Goal: Information Seeking & Learning: Learn about a topic

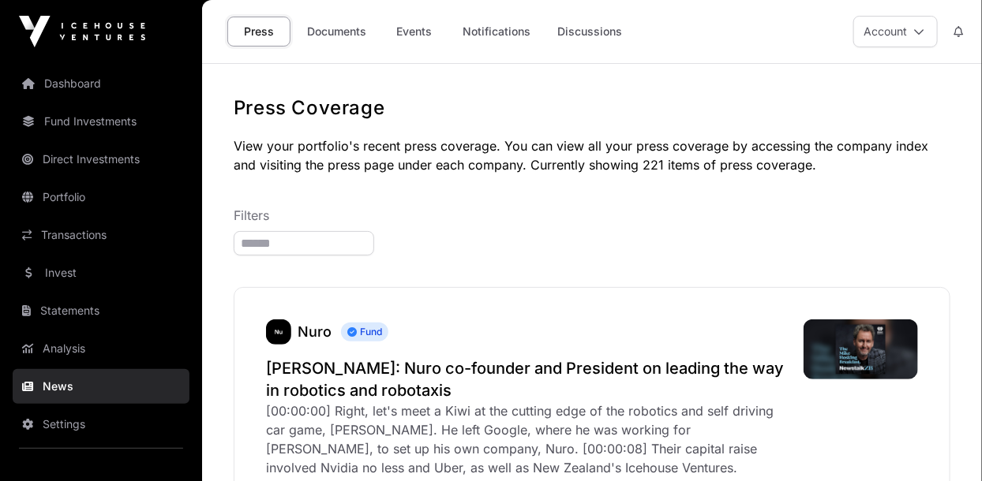
click at [79, 121] on link "Fund Investments" at bounding box center [101, 121] width 177 height 35
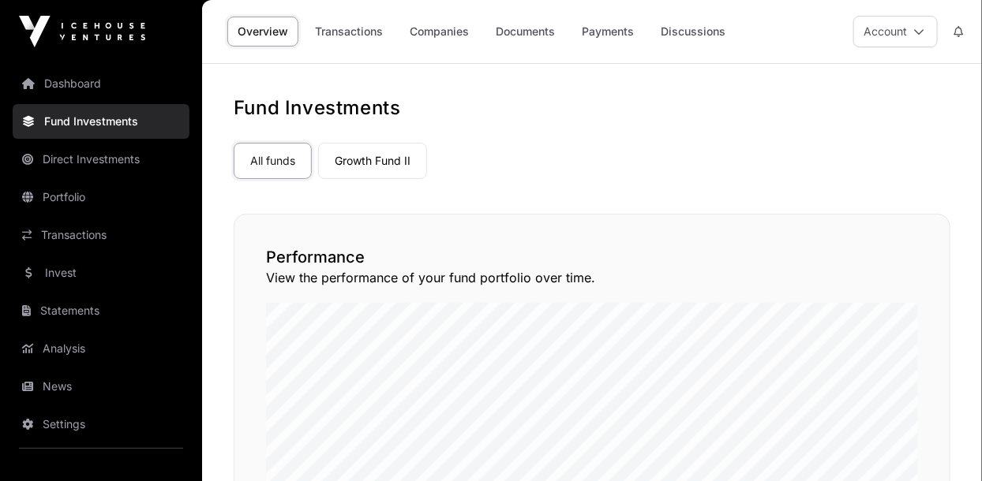
click at [65, 123] on link "Fund Investments" at bounding box center [101, 121] width 177 height 35
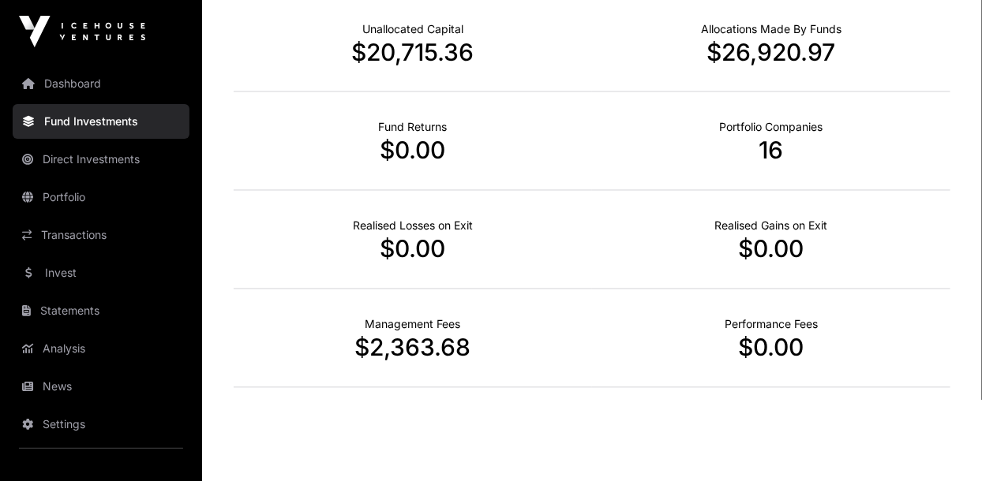
scroll to position [1014, 0]
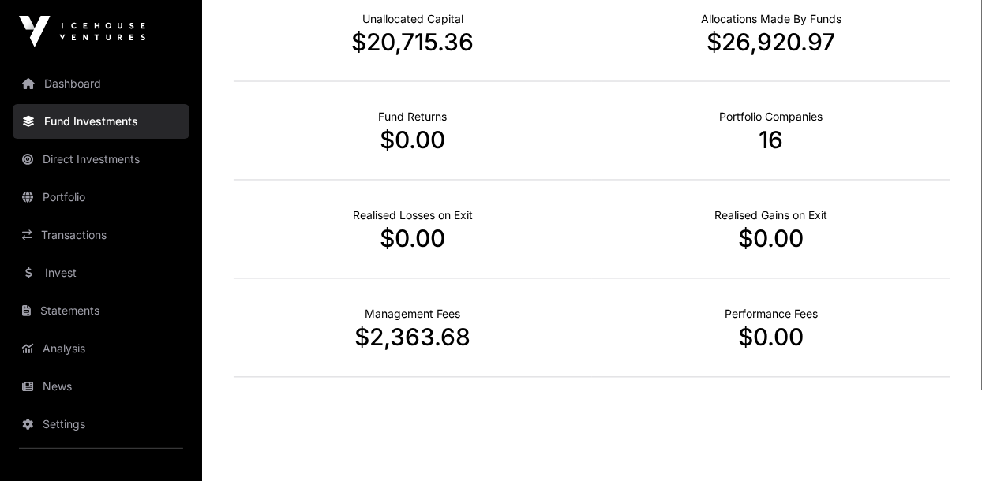
click at [62, 208] on link "Portfolio" at bounding box center [101, 197] width 177 height 35
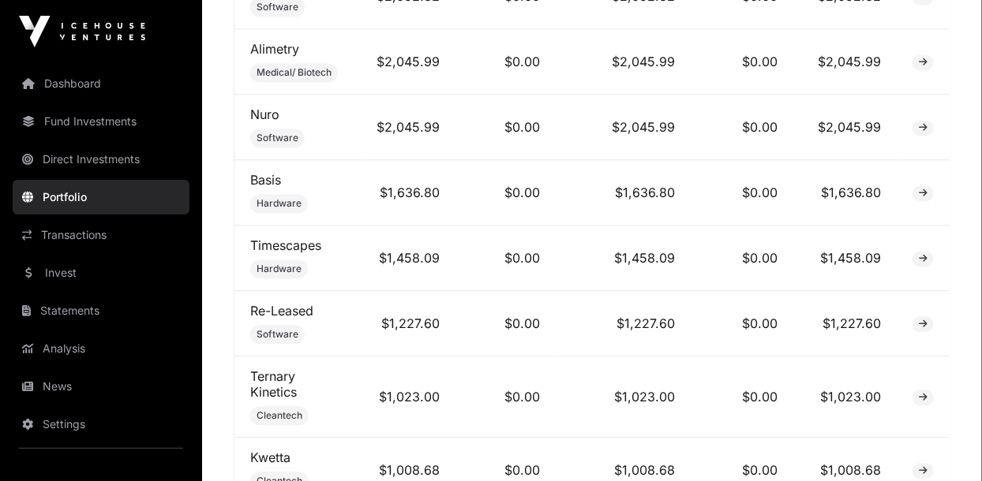
scroll to position [1120, 0]
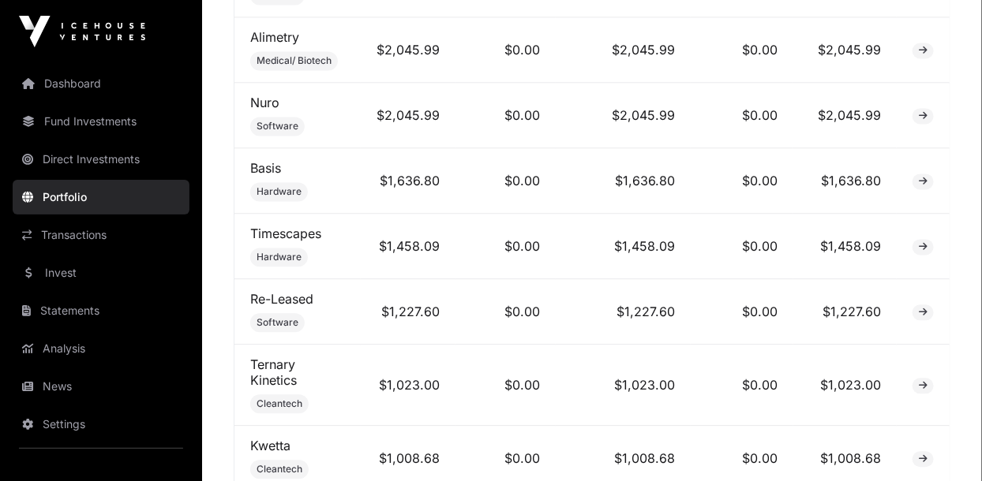
click at [363, 181] on td "$1,636.80" at bounding box center [408, 180] width 95 height 65
click at [259, 169] on link "Basis" at bounding box center [265, 168] width 31 height 16
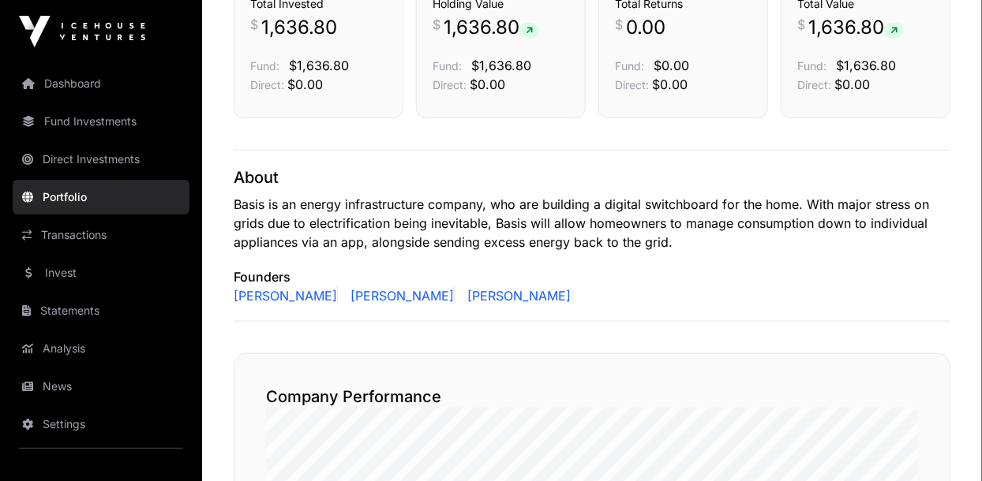
scroll to position [552, 0]
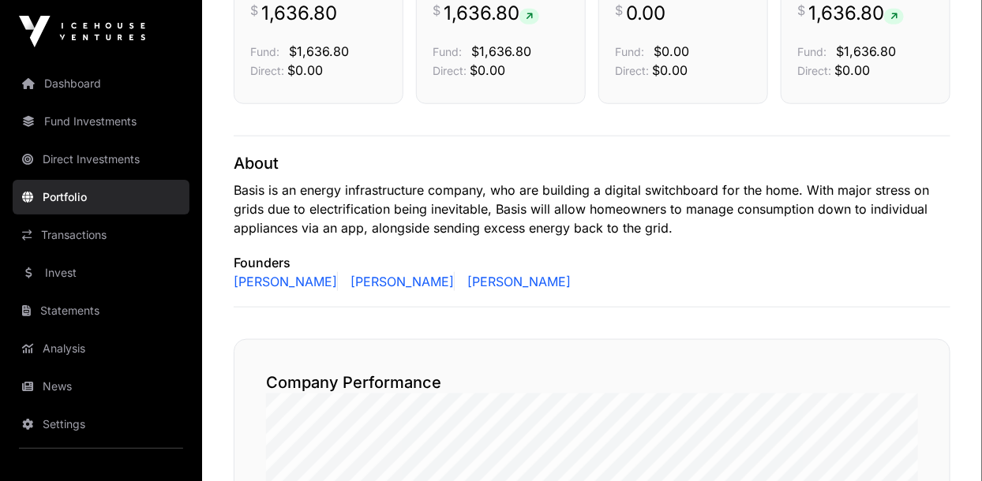
click at [53, 237] on link "Transactions" at bounding box center [101, 235] width 177 height 35
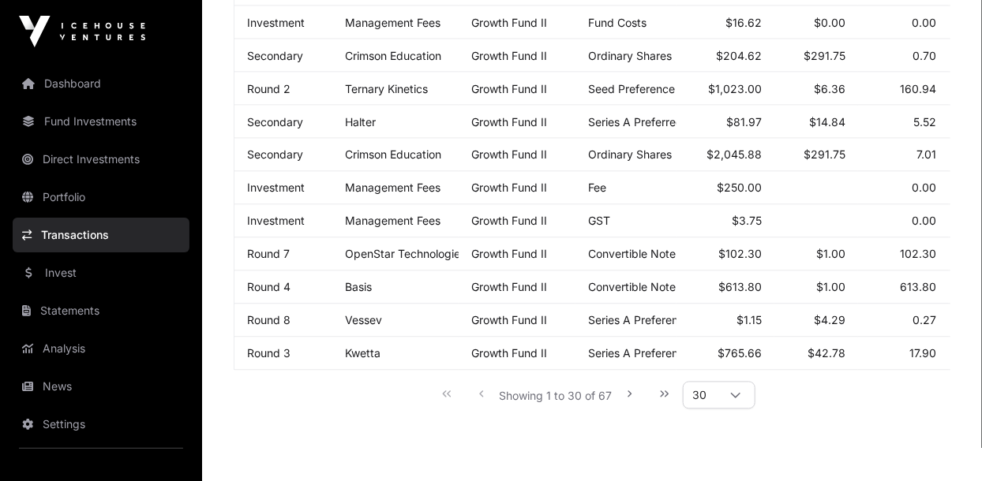
scroll to position [1013, 0]
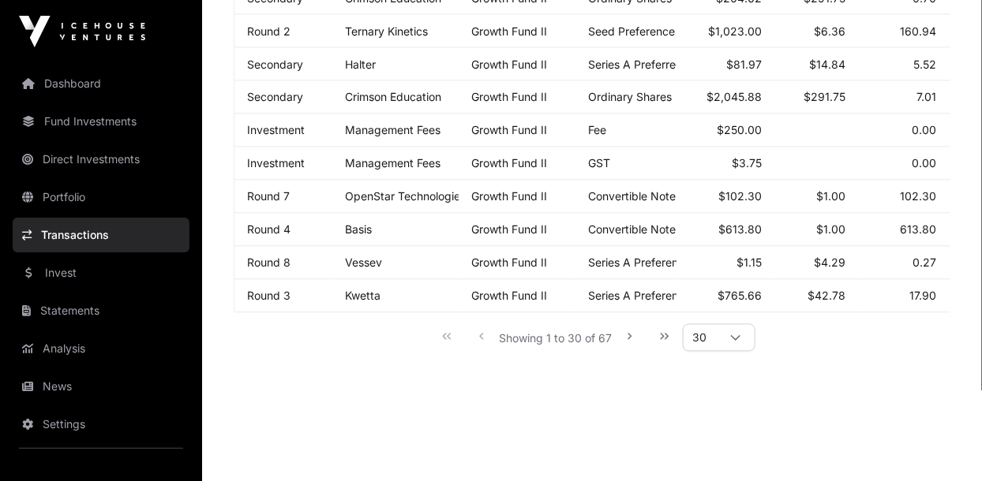
click at [735, 344] on icon at bounding box center [735, 338] width 11 height 11
click at [701, 264] on span "100" at bounding box center [706, 259] width 21 height 13
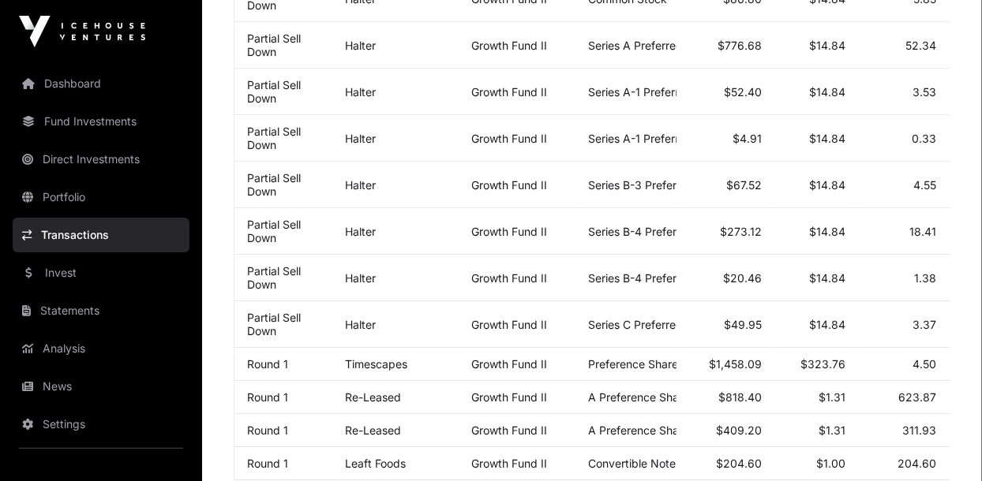
scroll to position [1681, 0]
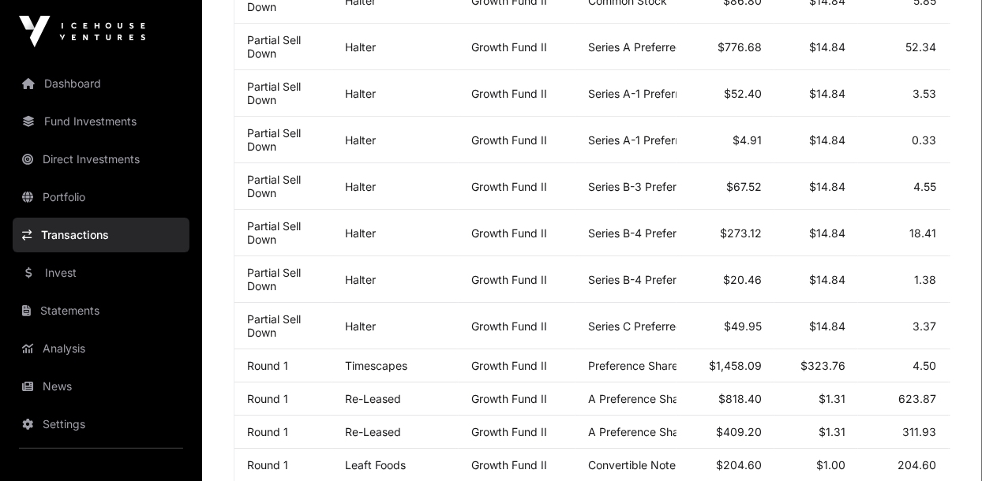
click at [51, 197] on link "Portfolio" at bounding box center [101, 197] width 177 height 35
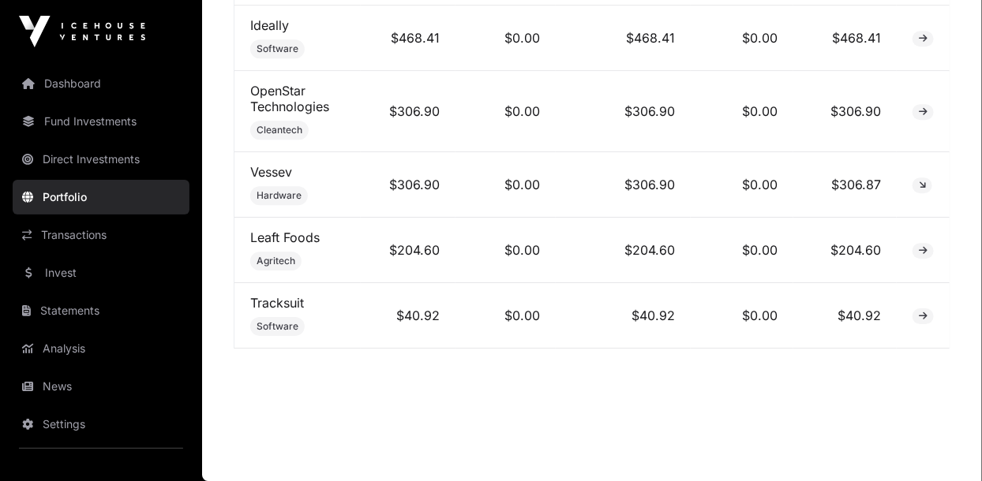
click at [47, 161] on link "Direct Investments" at bounding box center [101, 159] width 177 height 35
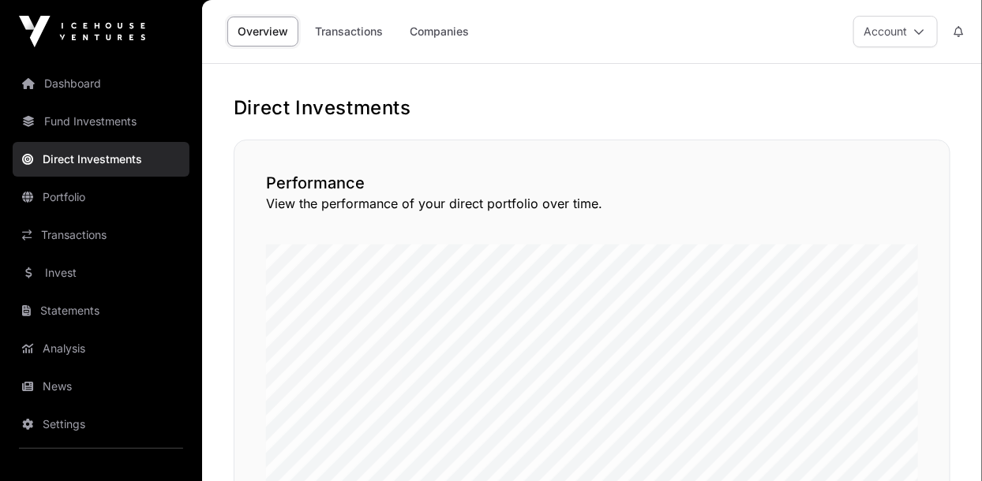
click at [50, 115] on link "Fund Investments" at bounding box center [101, 121] width 177 height 35
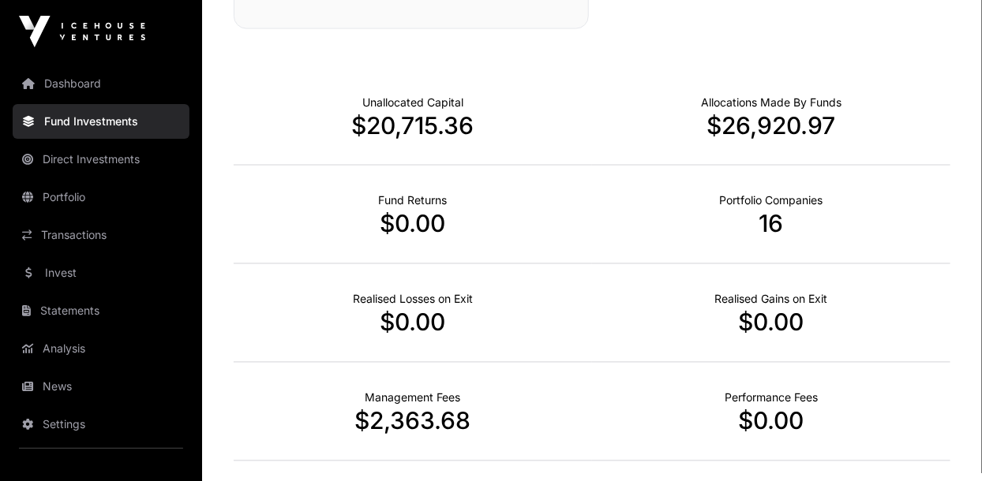
scroll to position [1004, 0]
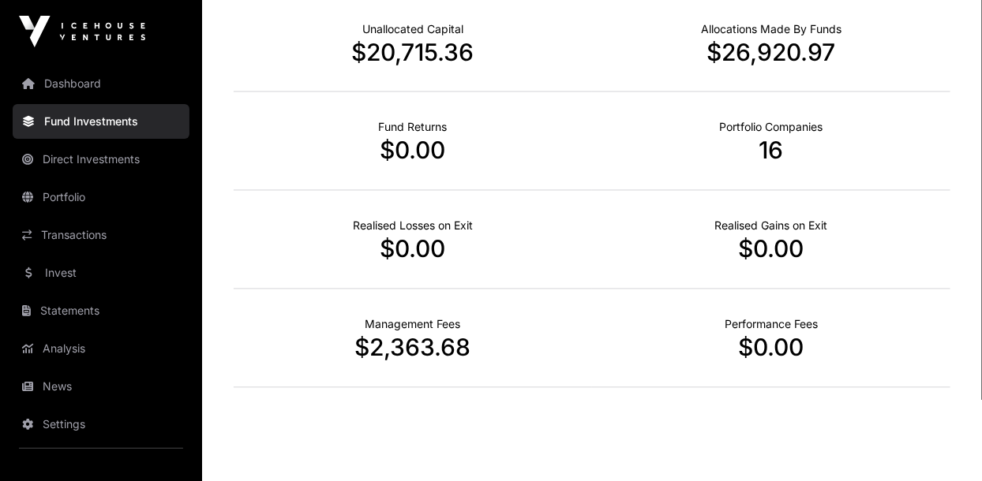
click at [54, 239] on link "Transactions" at bounding box center [101, 235] width 177 height 35
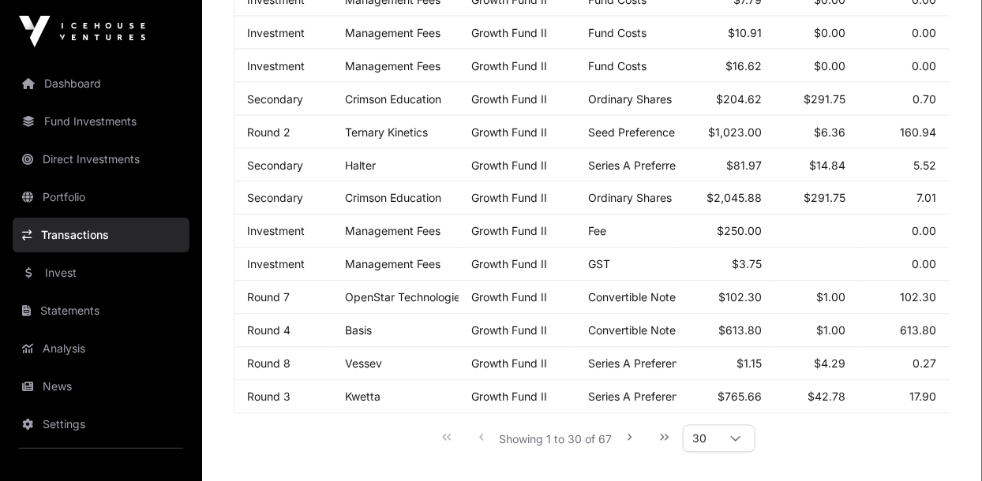
scroll to position [914, 0]
click at [258, 336] on link "Round 4" at bounding box center [268, 329] width 43 height 13
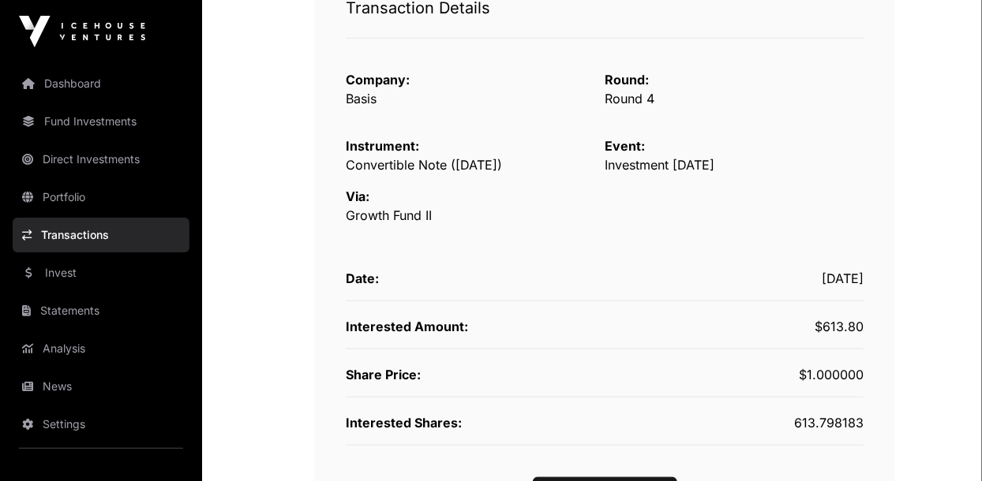
scroll to position [268, 0]
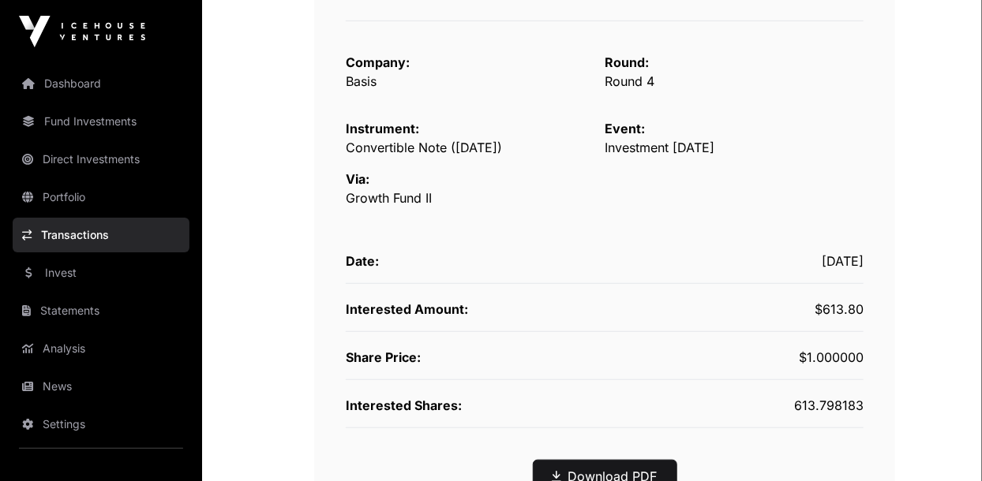
click at [555, 479] on icon "button" at bounding box center [556, 476] width 9 height 13
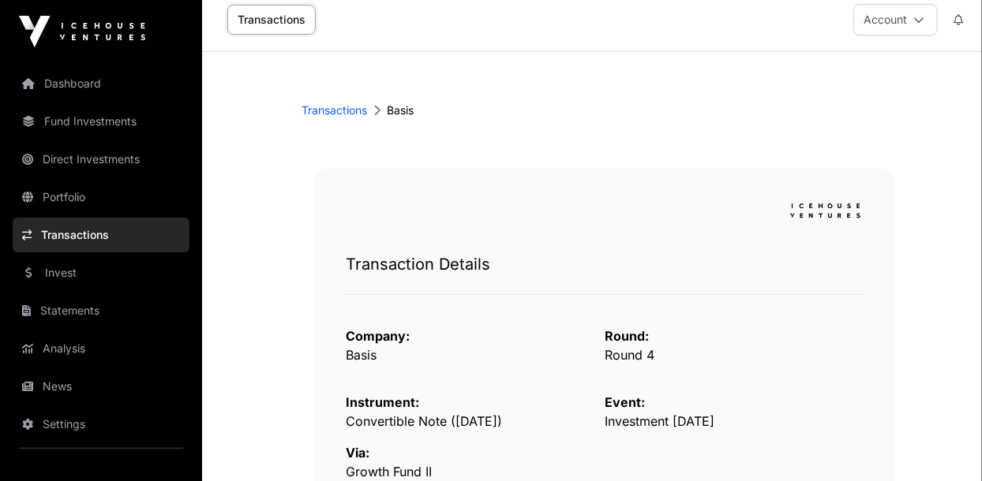
scroll to position [0, 0]
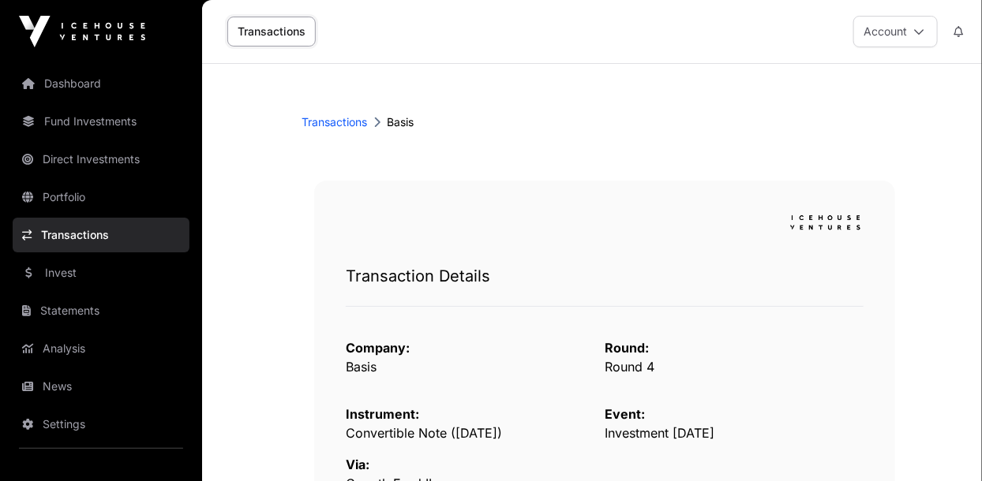
click at [398, 117] on div "Transactions Basis" at bounding box center [591, 122] width 581 height 16
click at [60, 234] on link "Transactions" at bounding box center [101, 235] width 177 height 35
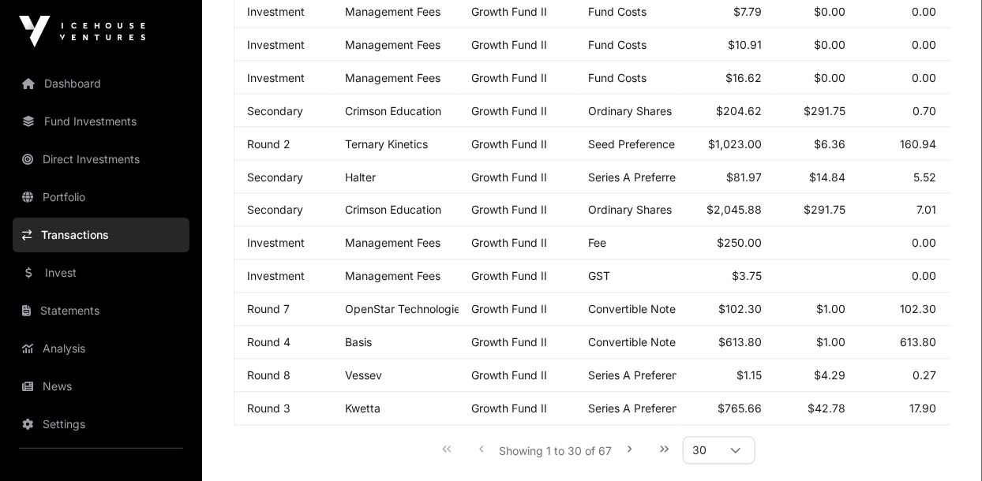
scroll to position [956, 0]
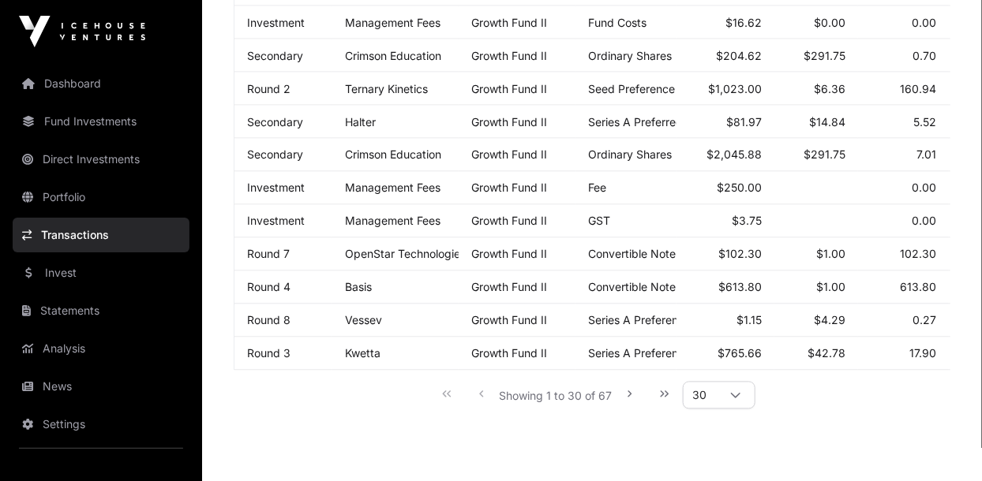
click at [710, 398] on span "30" at bounding box center [699, 396] width 33 height 26
click at [698, 481] on span "100" at bounding box center [706, 487] width 21 height 13
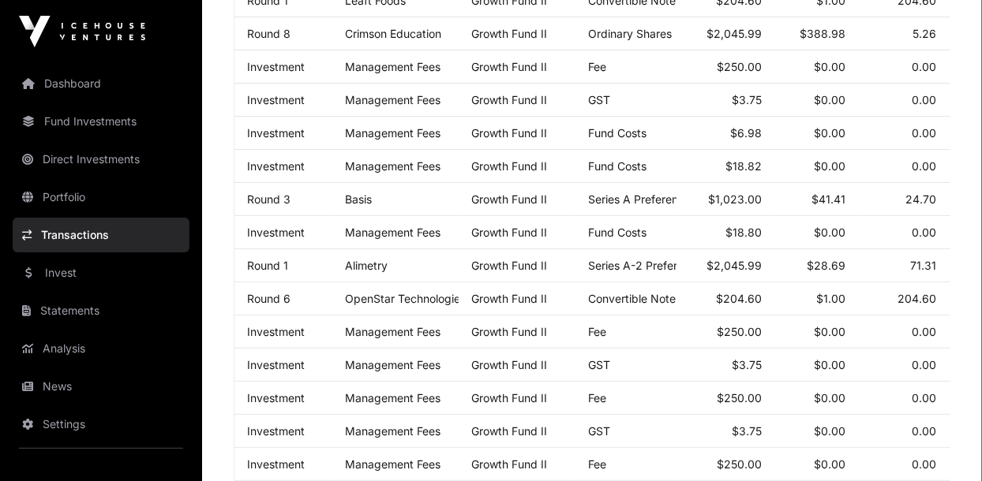
scroll to position [2144, 0]
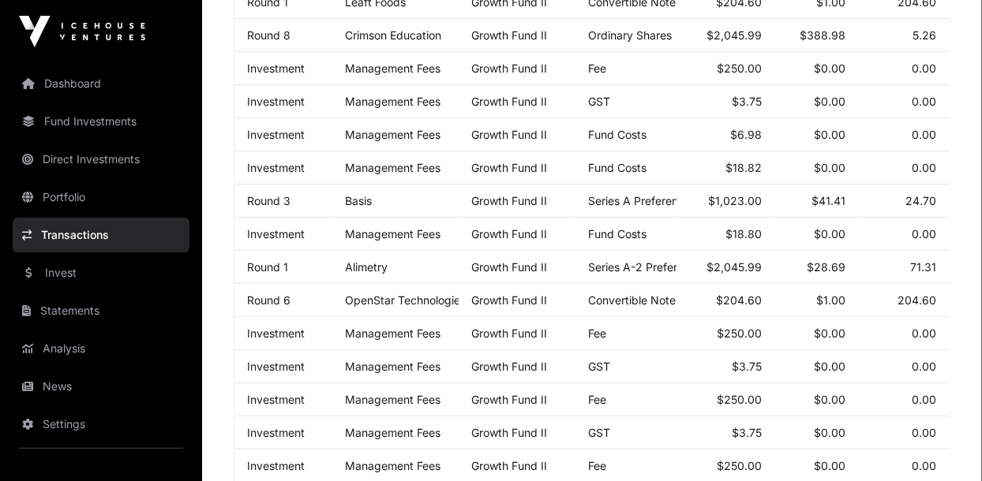
click at [617, 208] on span "Series A Preference Shares" at bounding box center [658, 200] width 141 height 13
click at [353, 208] on link "Basis" at bounding box center [358, 200] width 27 height 13
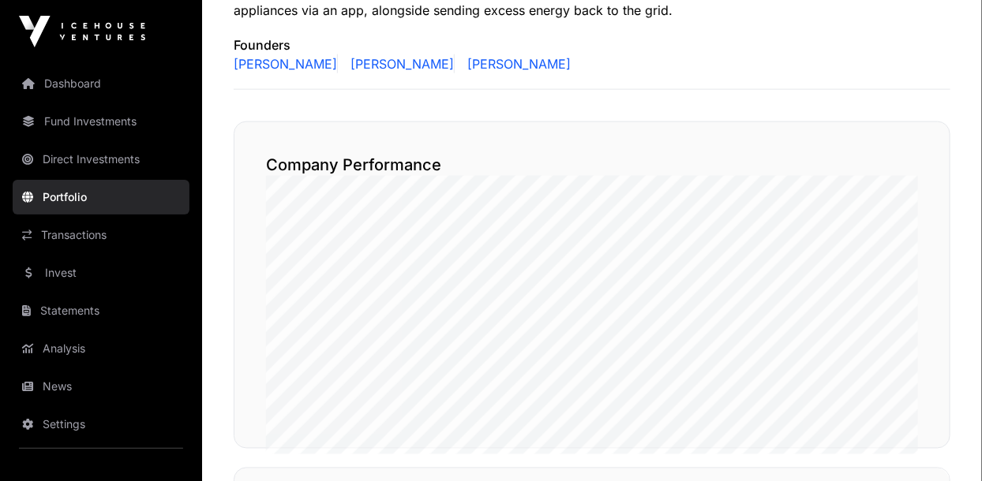
scroll to position [767, 0]
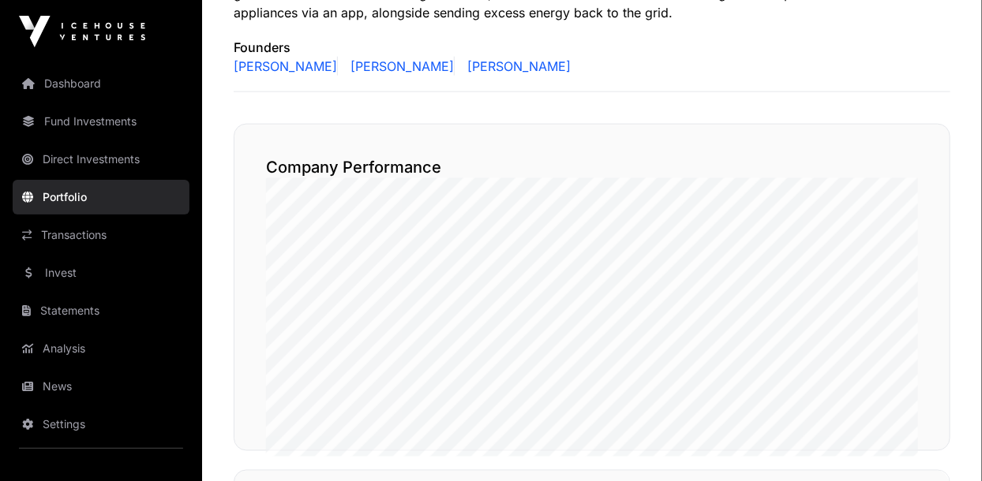
click at [25, 284] on link "Invest" at bounding box center [101, 273] width 177 height 35
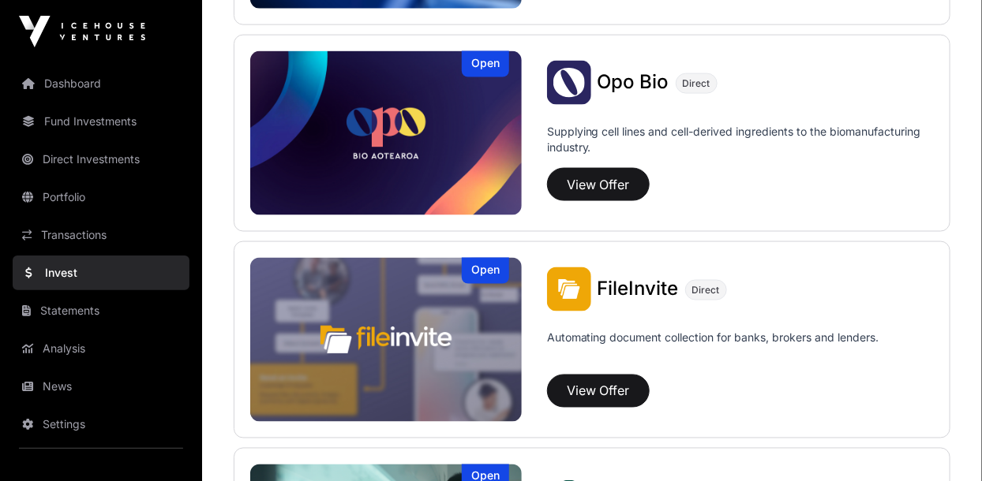
scroll to position [785, 0]
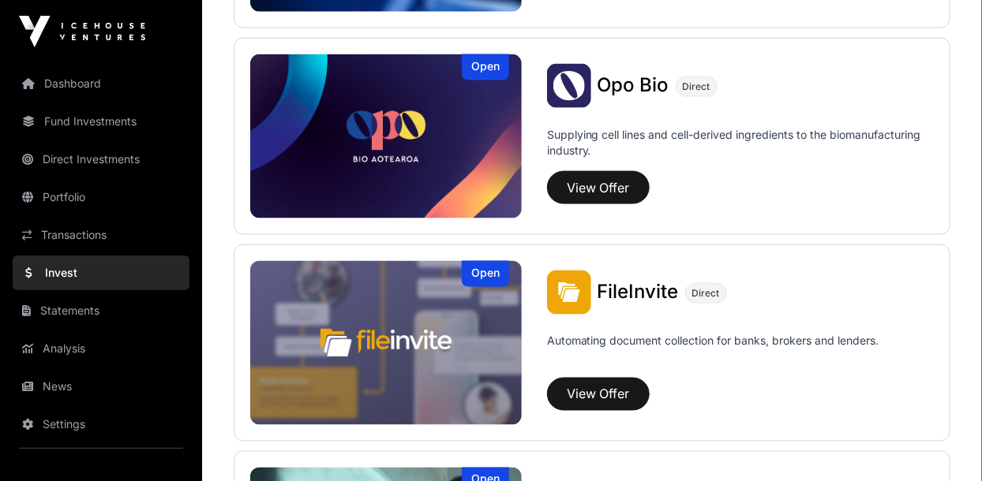
click at [39, 197] on link "Portfolio" at bounding box center [101, 197] width 177 height 35
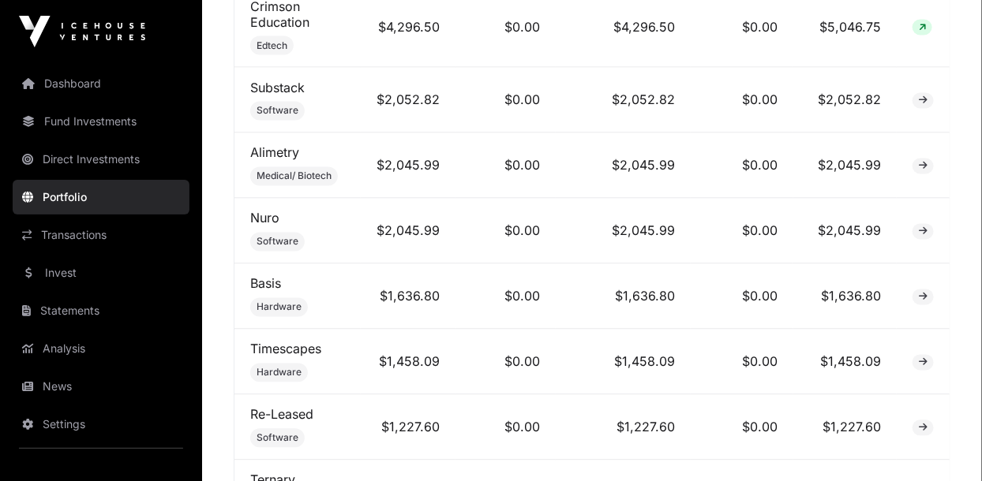
scroll to position [1000, 0]
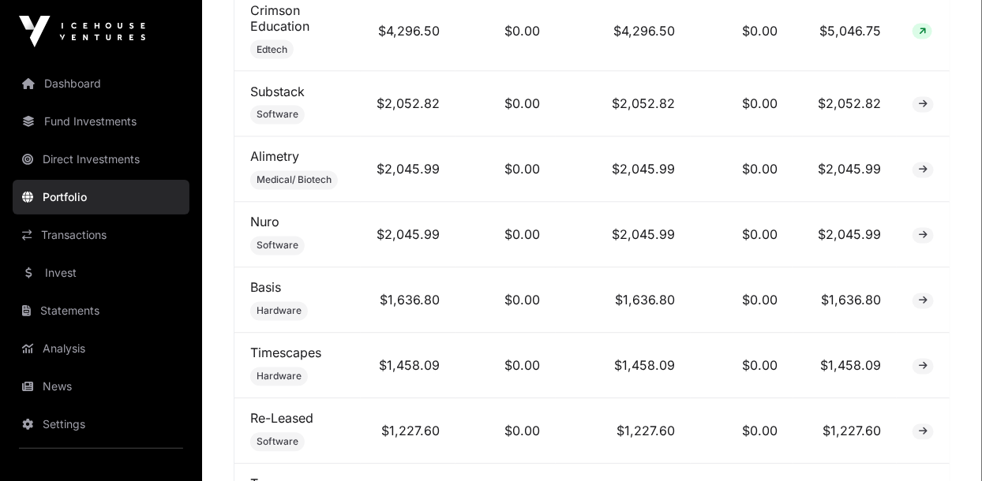
click at [258, 283] on link "Basis" at bounding box center [265, 288] width 31 height 16
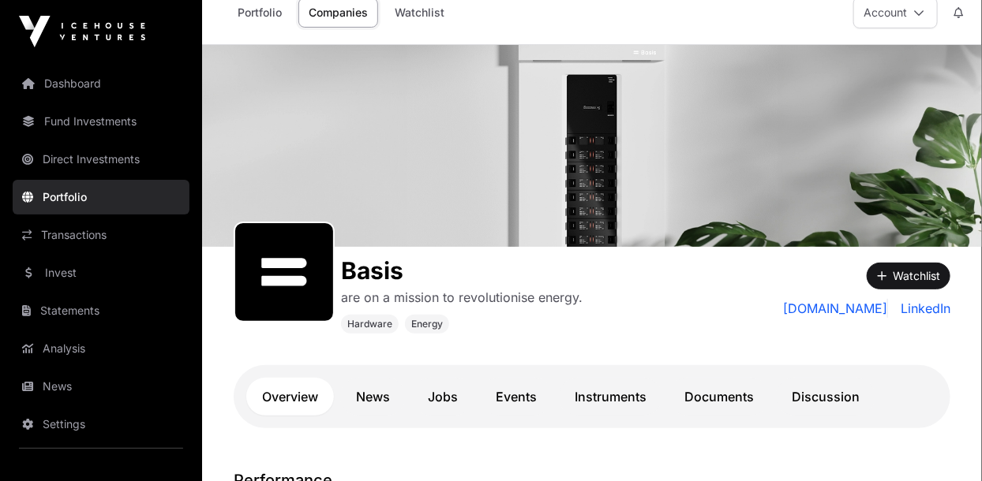
scroll to position [20, 0]
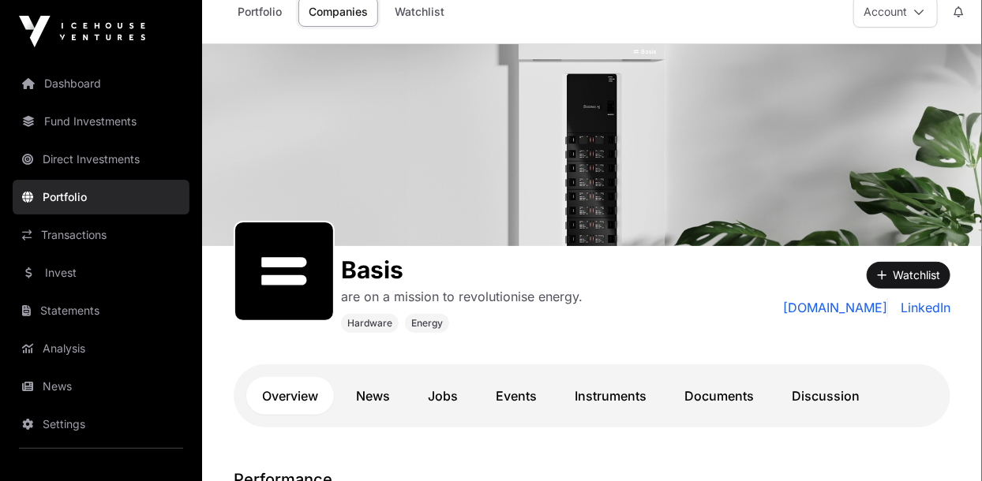
click at [597, 395] on link "Instruments" at bounding box center [610, 396] width 103 height 38
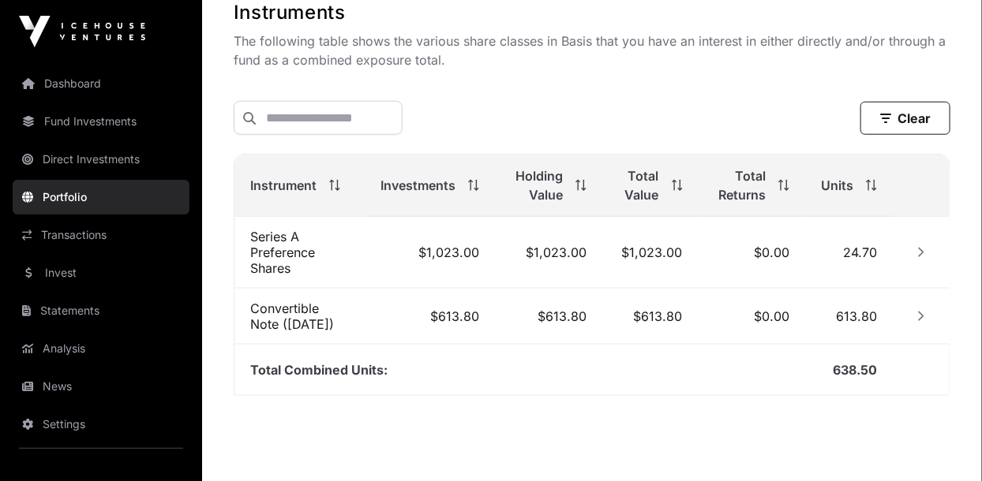
scroll to position [527, 0]
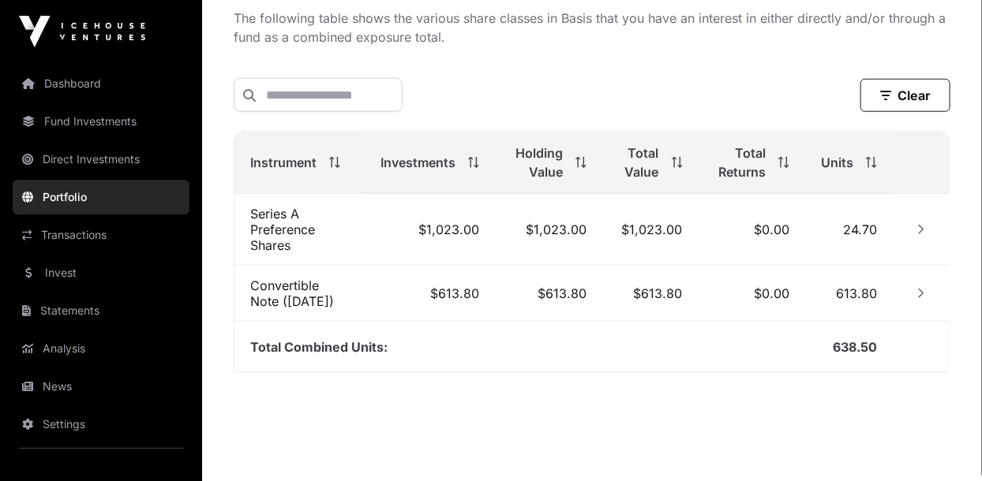
click at [271, 241] on td "Series A Preference Shares" at bounding box center [299, 230] width 130 height 72
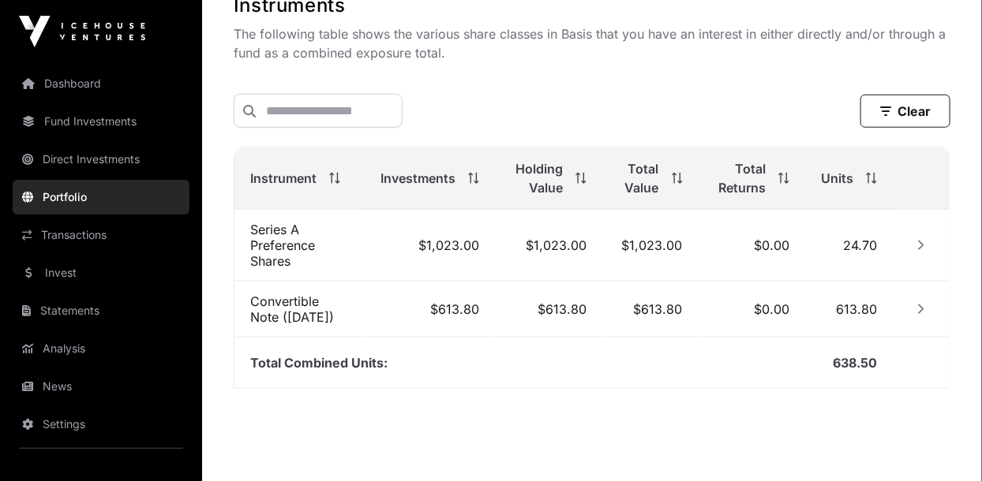
scroll to position [506, 0]
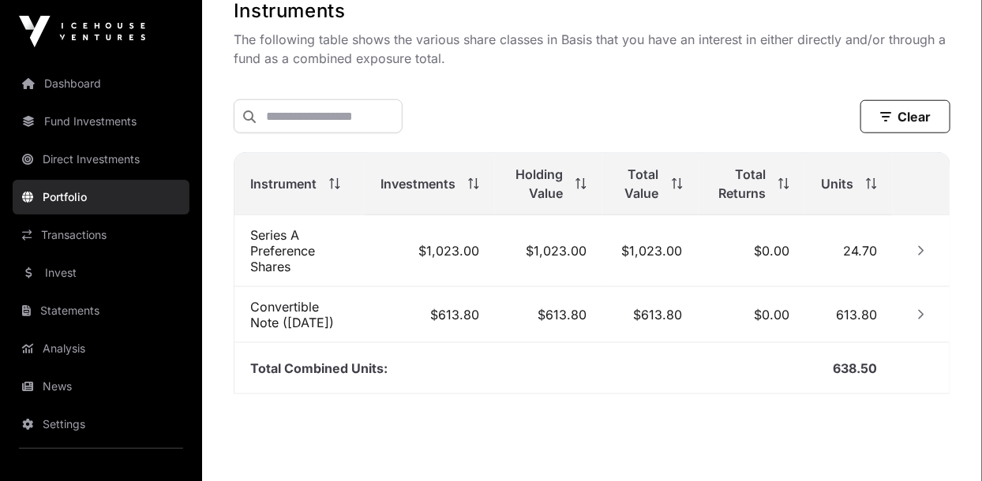
click at [272, 259] on td "Series A Preference Shares" at bounding box center [299, 251] width 130 height 72
click at [271, 254] on td "Series A Preference Shares" at bounding box center [299, 251] width 130 height 72
click at [919, 252] on icon "Row Collapsed" at bounding box center [920, 250] width 11 height 11
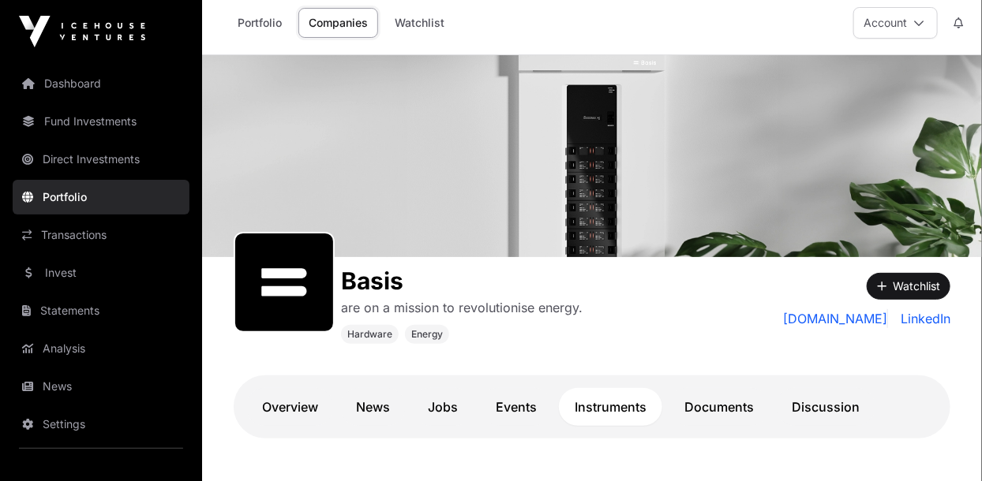
scroll to position [0, 0]
